Goal: Task Accomplishment & Management: Use online tool/utility

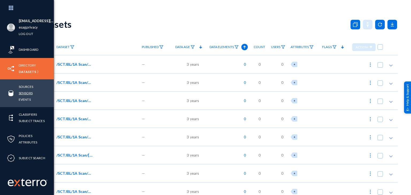
click at [28, 92] on link "Sensors" at bounding box center [26, 93] width 14 height 6
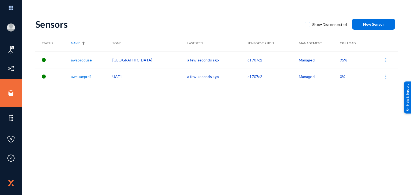
click at [340, 59] on span "95%" at bounding box center [343, 60] width 7 height 5
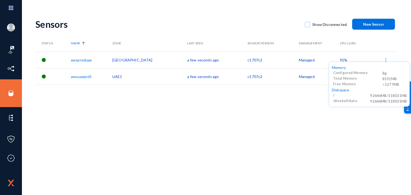
click at [239, 127] on div at bounding box center [205, 97] width 411 height 195
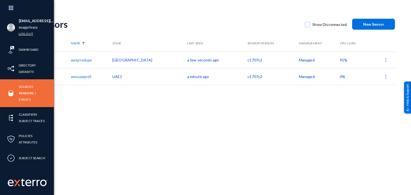
click at [29, 32] on link "Log out" at bounding box center [26, 34] width 14 height 6
